Goal: Information Seeking & Learning: Understand process/instructions

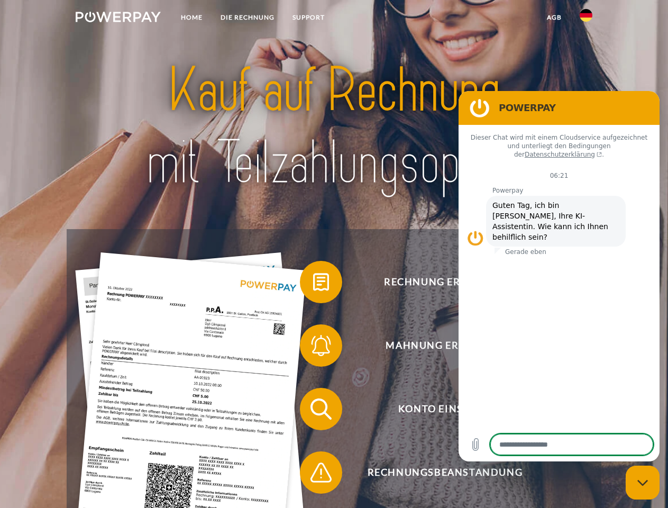
click at [118, 19] on img at bounding box center [118, 17] width 85 height 11
click at [586, 19] on img at bounding box center [586, 15] width 13 height 13
click at [554, 17] on link "agb" at bounding box center [554, 17] width 33 height 19
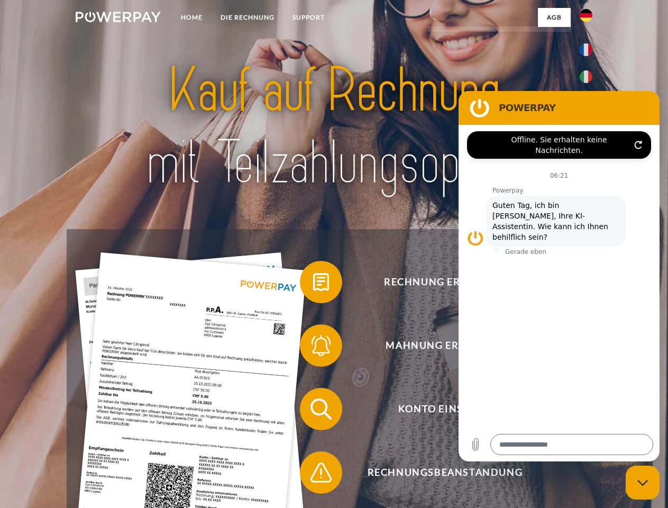
click at [313, 284] on span at bounding box center [305, 281] width 53 height 53
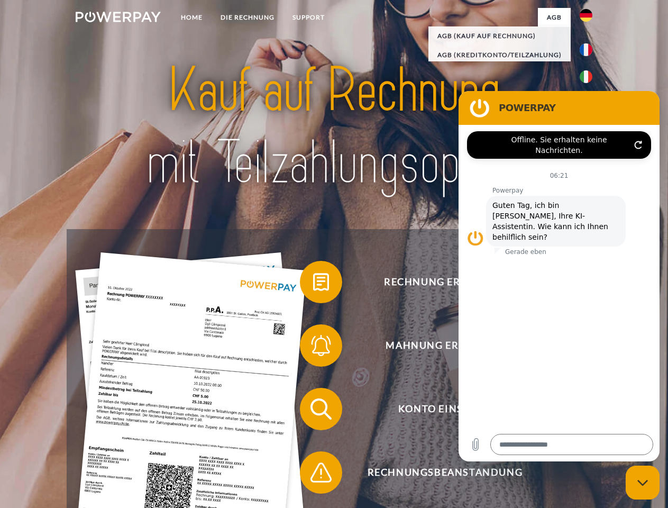
click at [313, 347] on span at bounding box center [305, 345] width 53 height 53
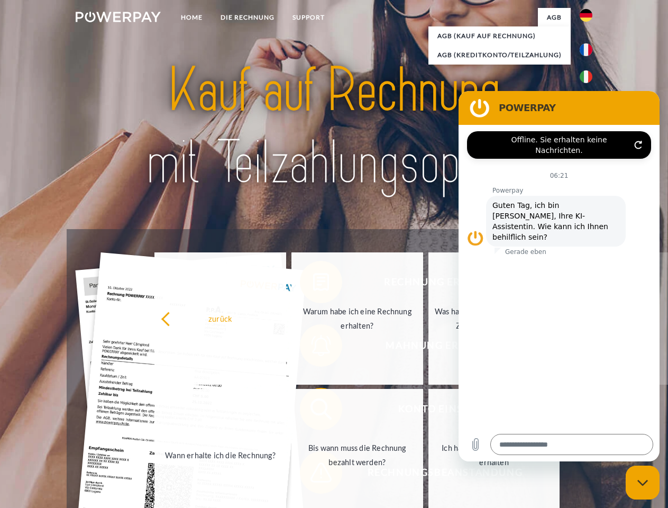
click at [313, 411] on link "Bis wann muss die Rechnung bezahlt werden?" at bounding box center [357, 455] width 132 height 132
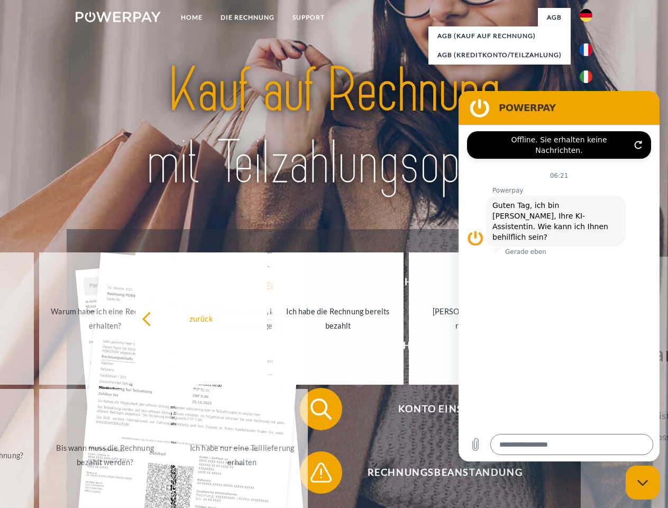
click at [313, 474] on span at bounding box center [305, 472] width 53 height 53
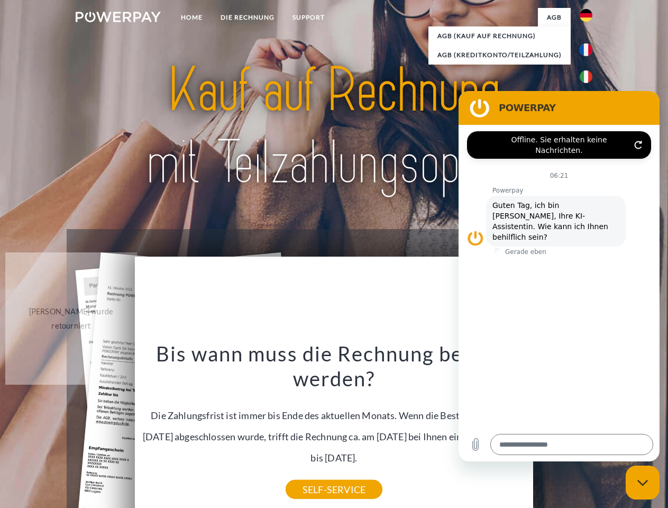
click at [642, 482] on icon "Messaging-Fenster schließen" at bounding box center [642, 482] width 11 height 7
type textarea "*"
